Goal: Information Seeking & Learning: Learn about a topic

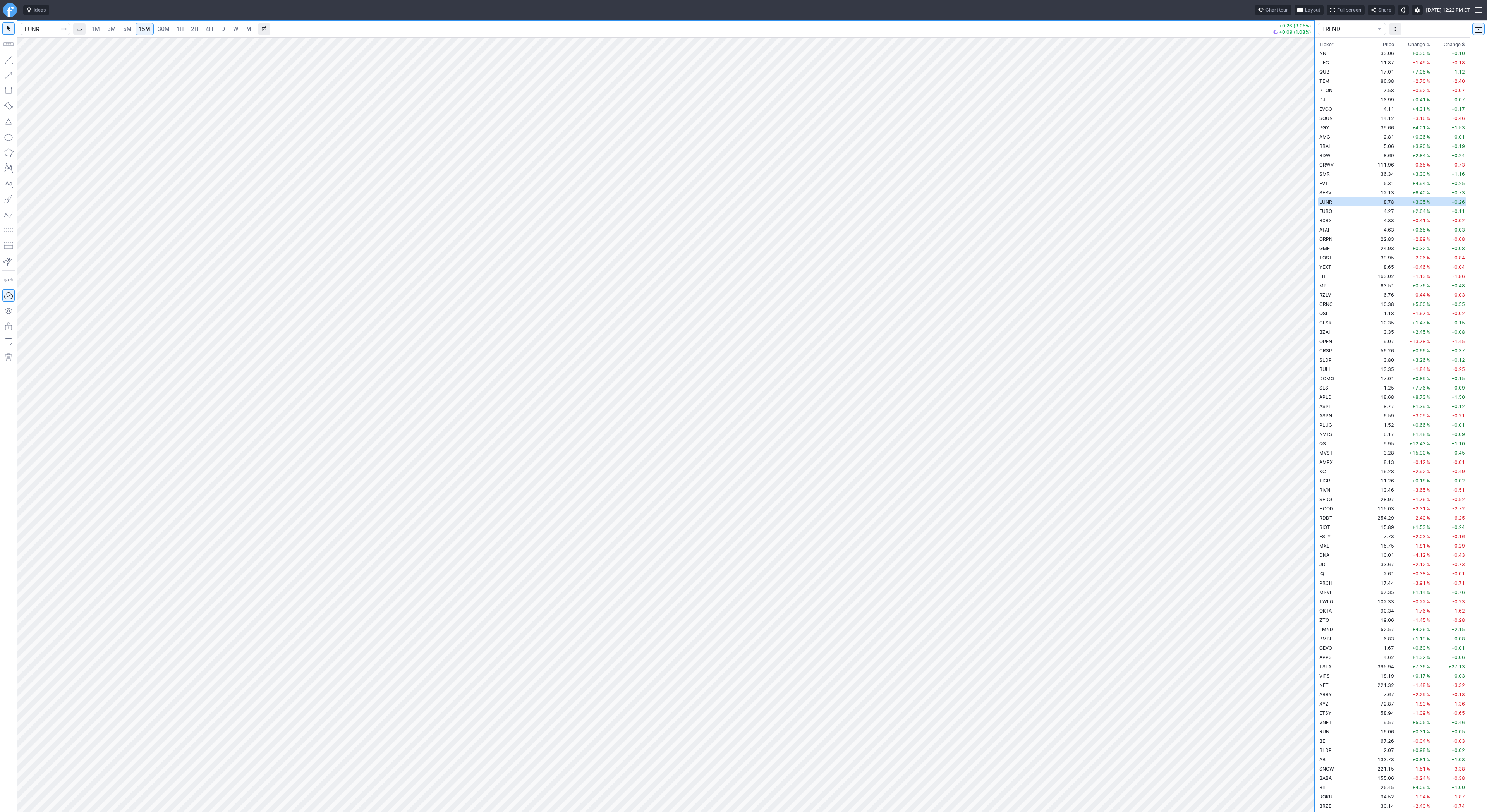
scroll to position [929, 0]
click at [31, 31] on input "Search" at bounding box center [45, 29] width 49 height 13
click at [42, 30] on input "@@" at bounding box center [45, 29] width 49 height 13
type input "@es"
click at [55, 49] on button "@ES S&P 500 Futures" at bounding box center [106, 46] width 163 height 10
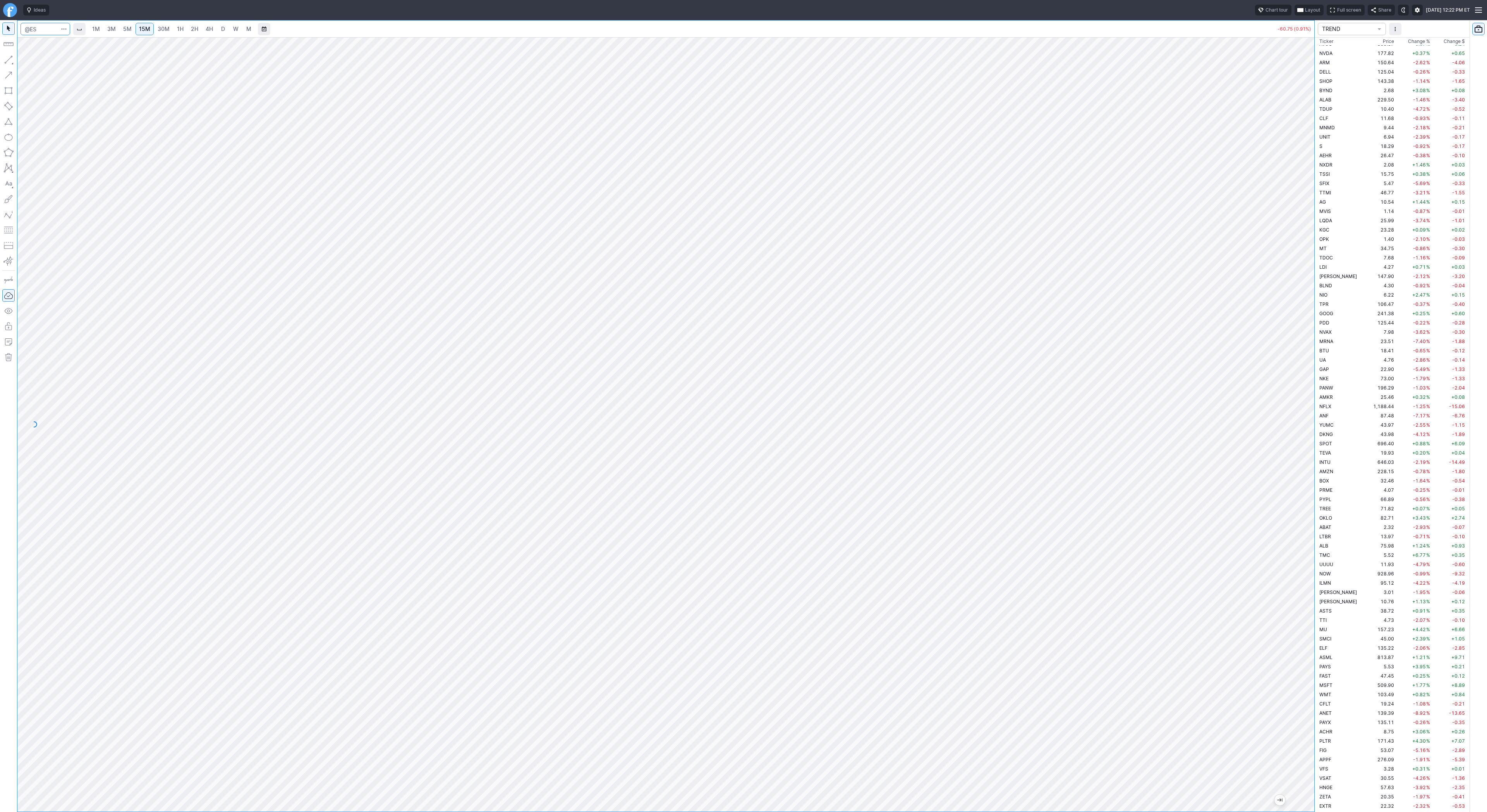
click at [34, 28] on input "Search" at bounding box center [45, 29] width 49 height 13
click at [124, 24] on link "5M" at bounding box center [127, 29] width 16 height 13
click at [30, 59] on span "Line" at bounding box center [45, 61] width 31 height 7
click at [206, 28] on span "4H" at bounding box center [210, 28] width 7 height 7
click at [226, 32] on link "D" at bounding box center [223, 29] width 13 height 13
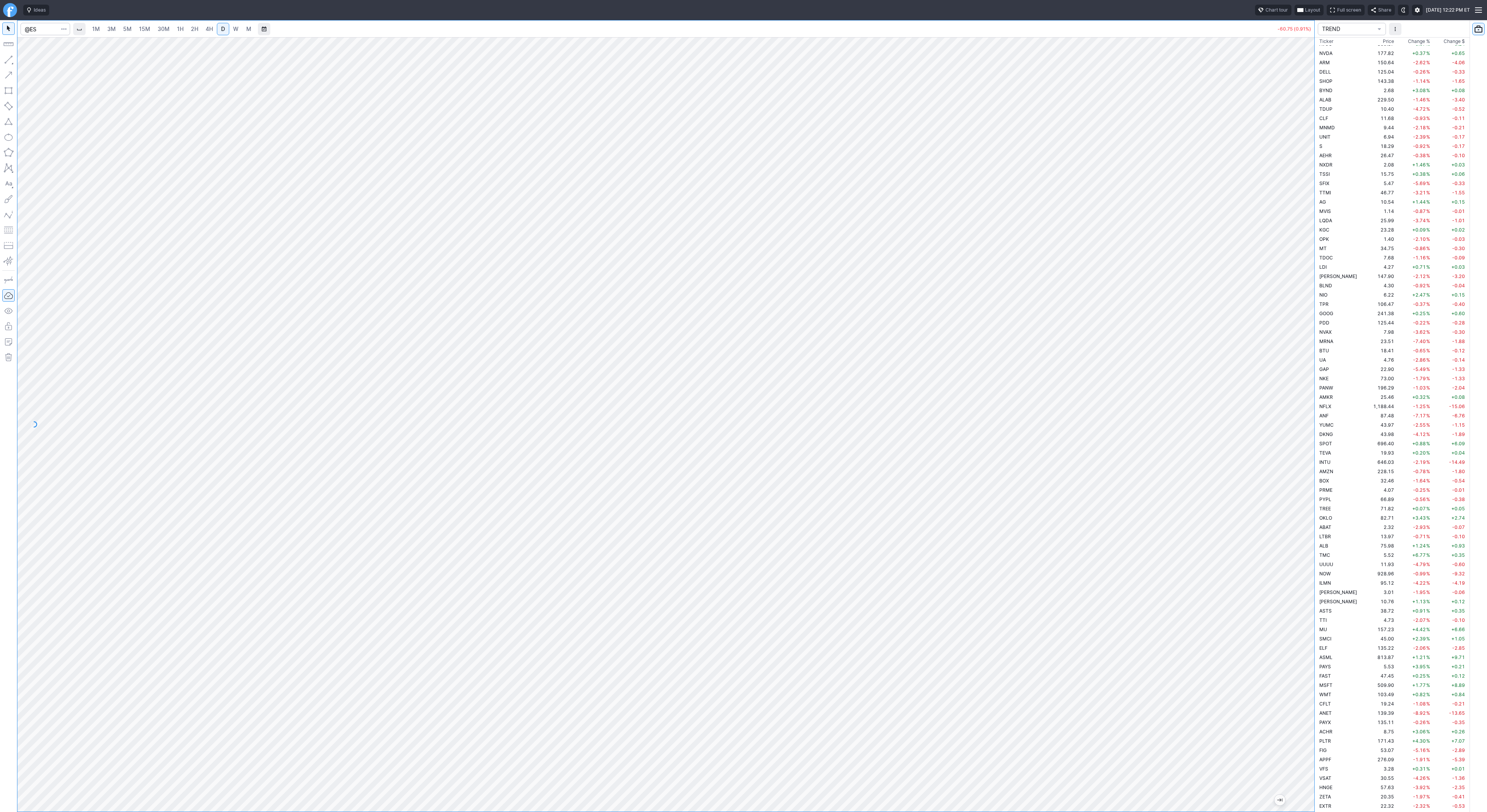
click at [206, 25] on span "4H" at bounding box center [210, 28] width 7 height 7
click at [31, 61] on span "Line" at bounding box center [45, 61] width 31 height 7
click at [24, 59] on span "button" at bounding box center [25, 61] width 4 height 10
click at [28, 59] on button "Line" at bounding box center [41, 61] width 46 height 10
click at [26, 59] on span "button" at bounding box center [25, 61] width 4 height 10
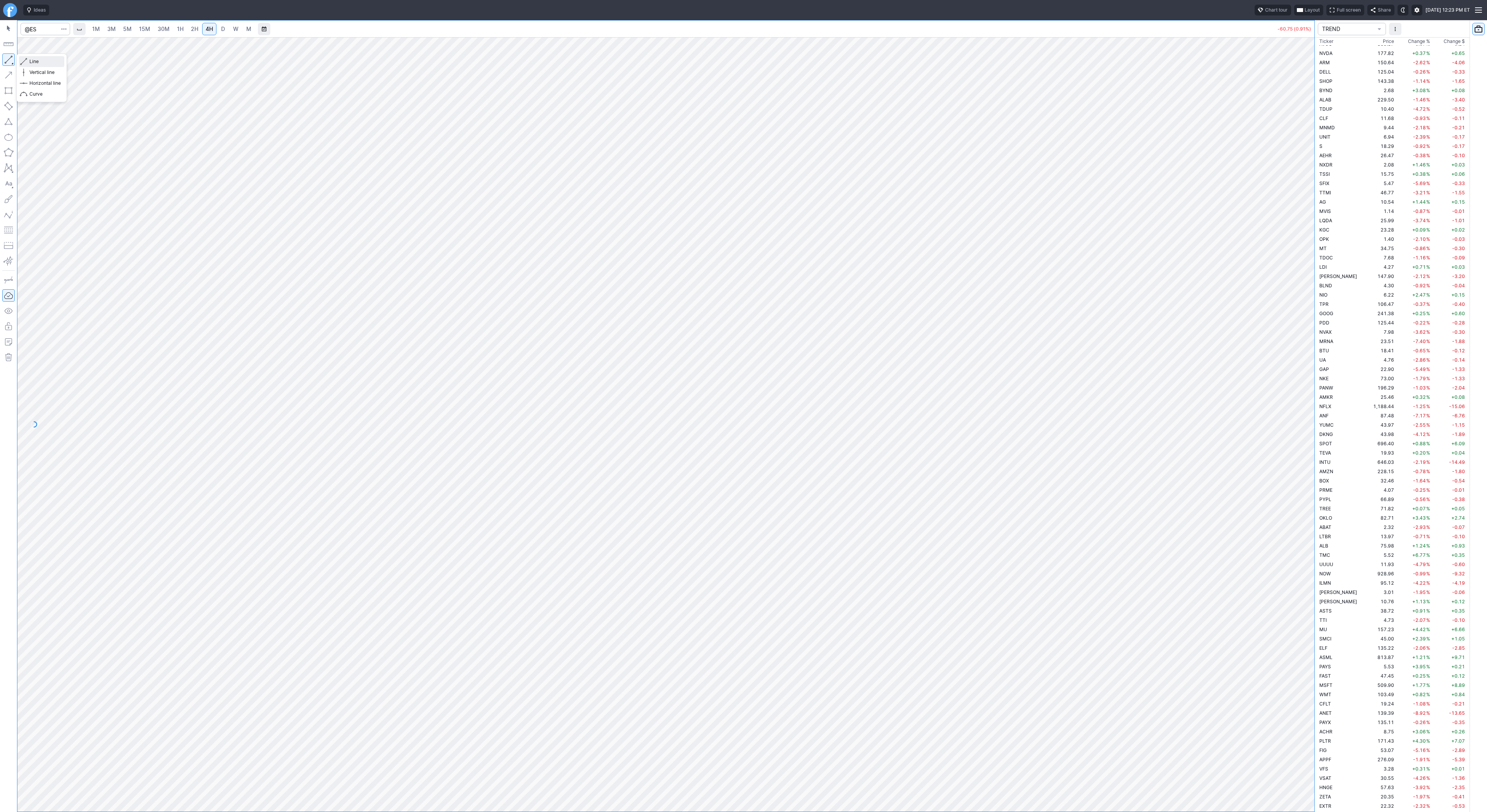
click at [27, 58] on span "button" at bounding box center [25, 61] width 4 height 10
click at [30, 61] on span "Line" at bounding box center [45, 61] width 31 height 7
drag, startPoint x: 1313, startPoint y: 194, endPoint x: 1300, endPoint y: 241, distance: 48.8
click at [1300, 241] on div at bounding box center [1307, 422] width 16 height 755
click at [1297, 189] on div at bounding box center [666, 424] width 1297 height 774
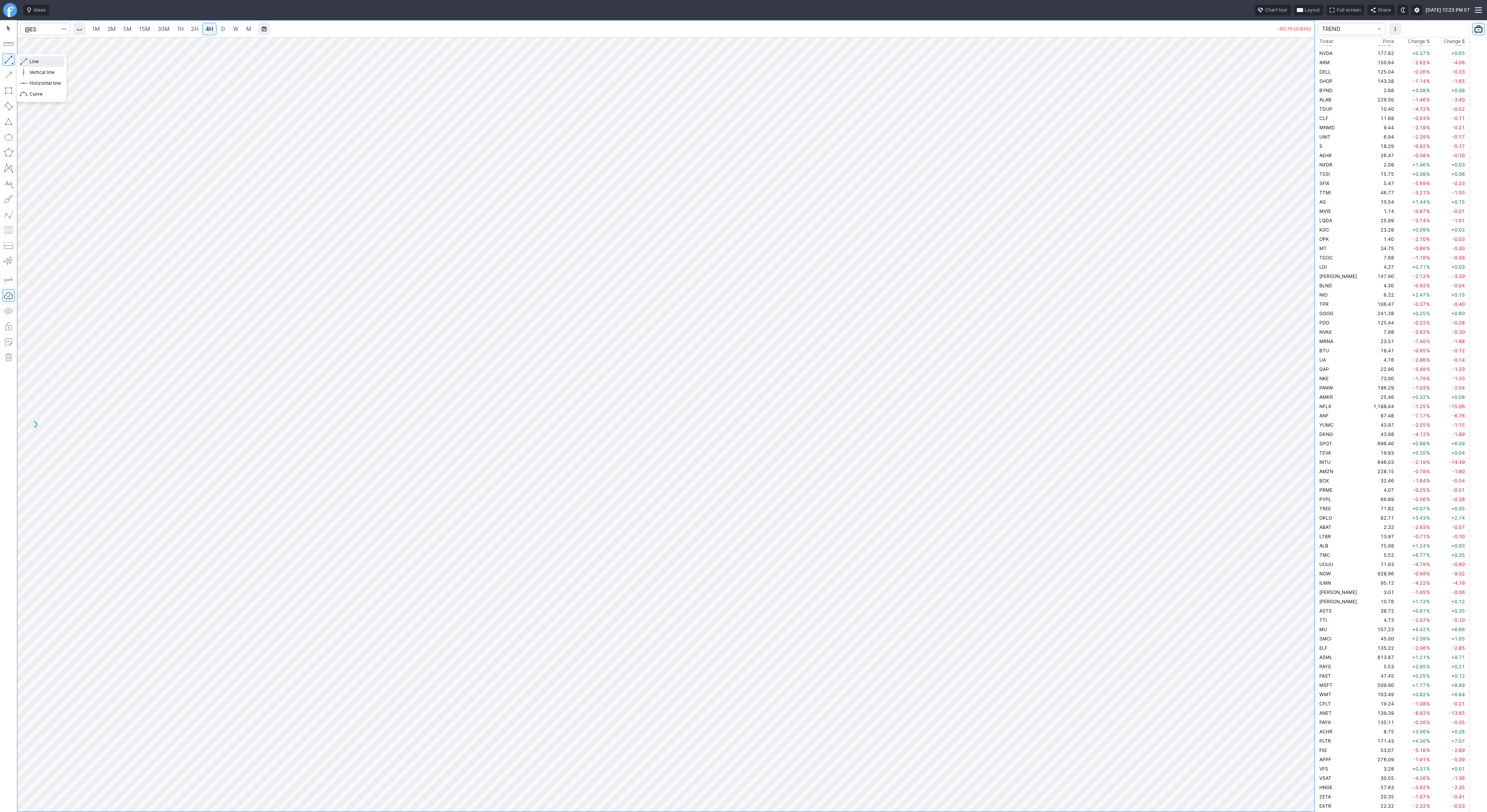
click at [50, 61] on span "Line" at bounding box center [45, 61] width 31 height 7
click at [1289, 165] on div at bounding box center [666, 424] width 1297 height 774
